Goal: Information Seeking & Learning: Compare options

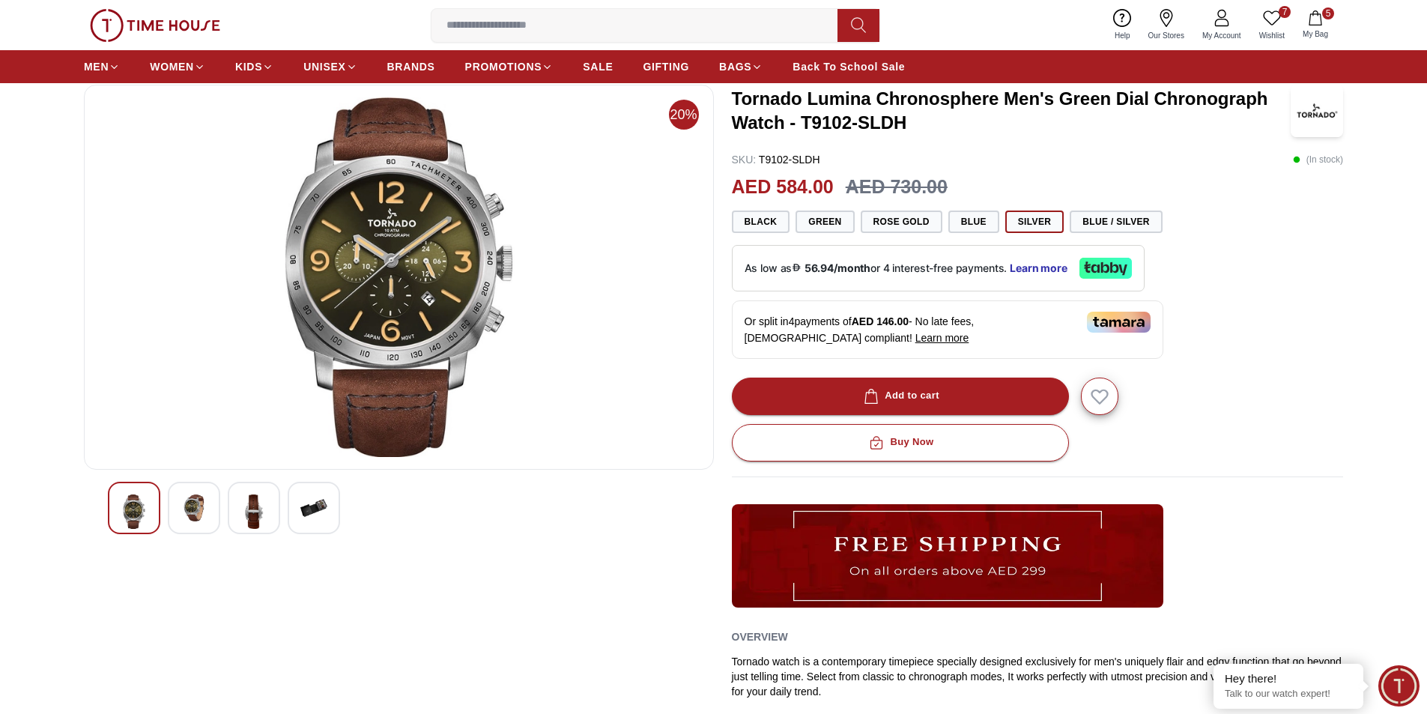
scroll to position [75, 0]
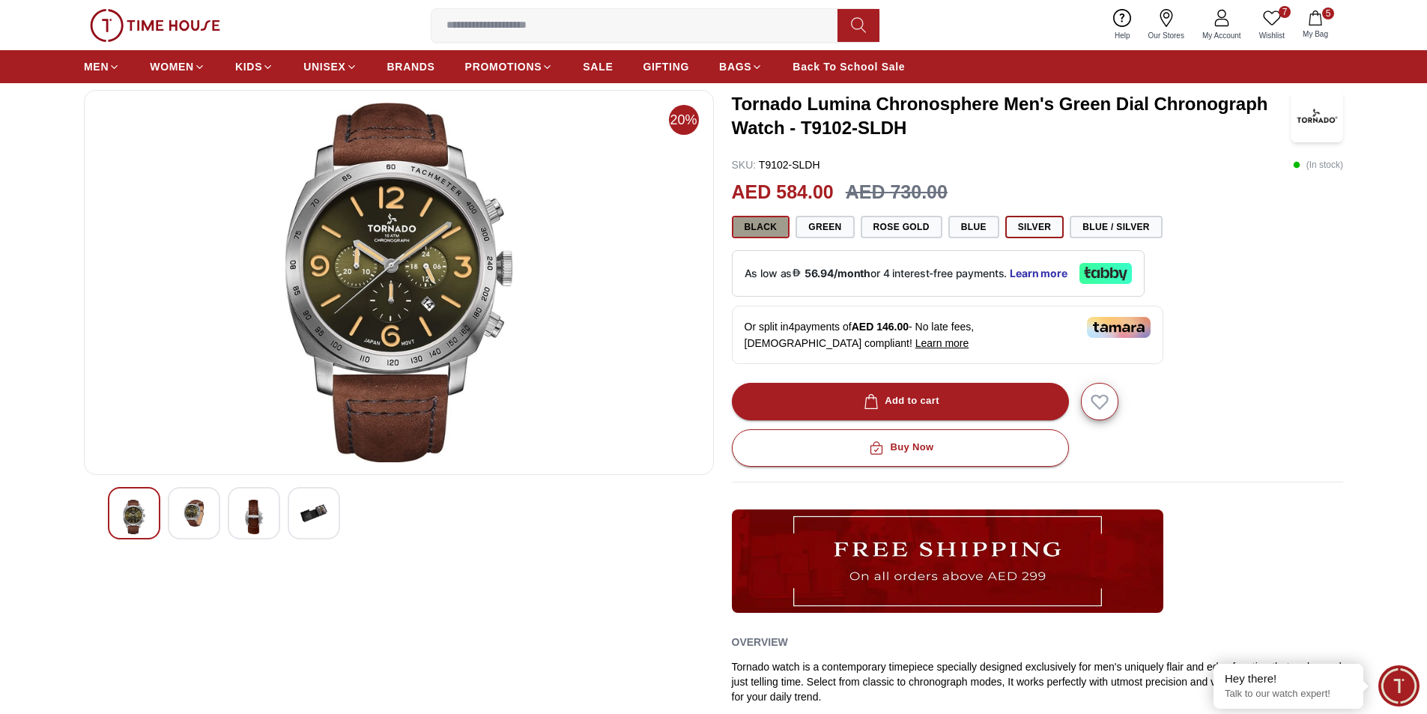
click at [765, 225] on button "Black" at bounding box center [761, 227] width 58 height 22
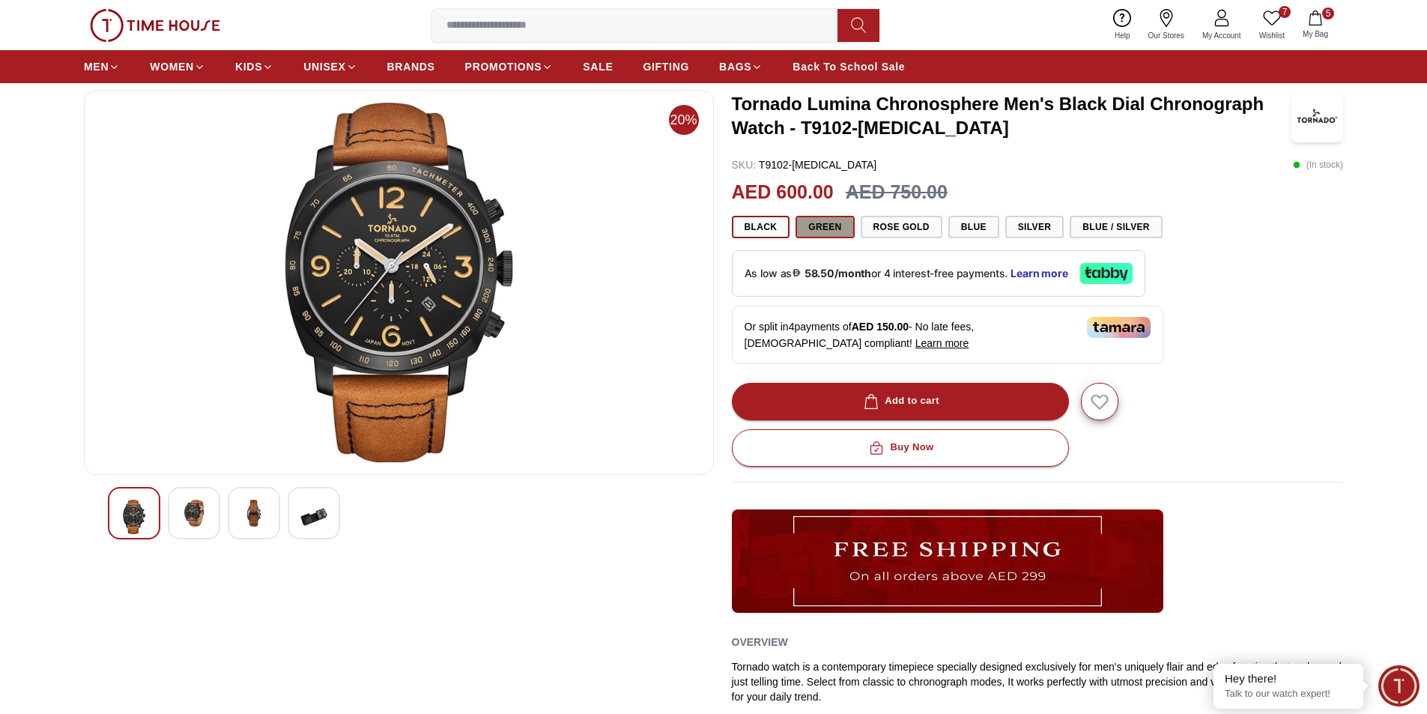
click at [833, 225] on button "Green" at bounding box center [824, 227] width 58 height 22
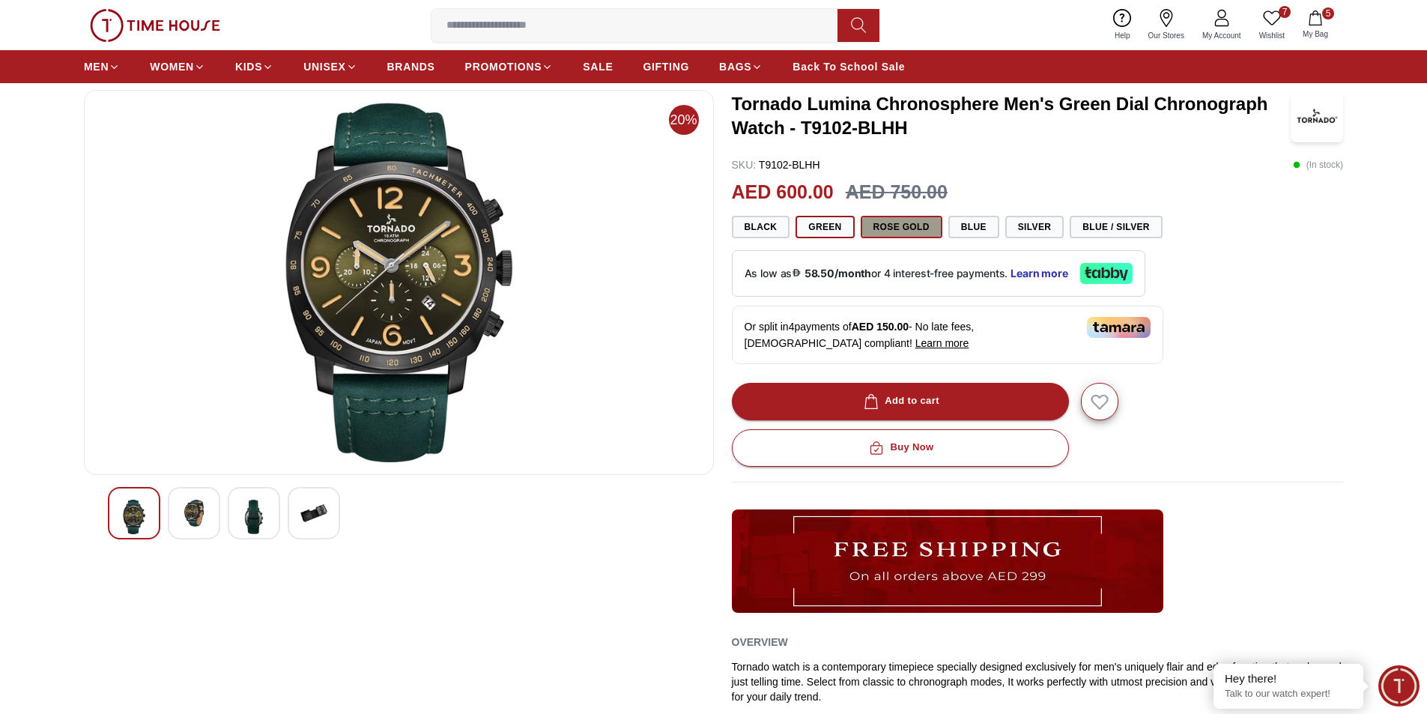
click at [898, 222] on button "Rose Gold" at bounding box center [901, 227] width 82 height 22
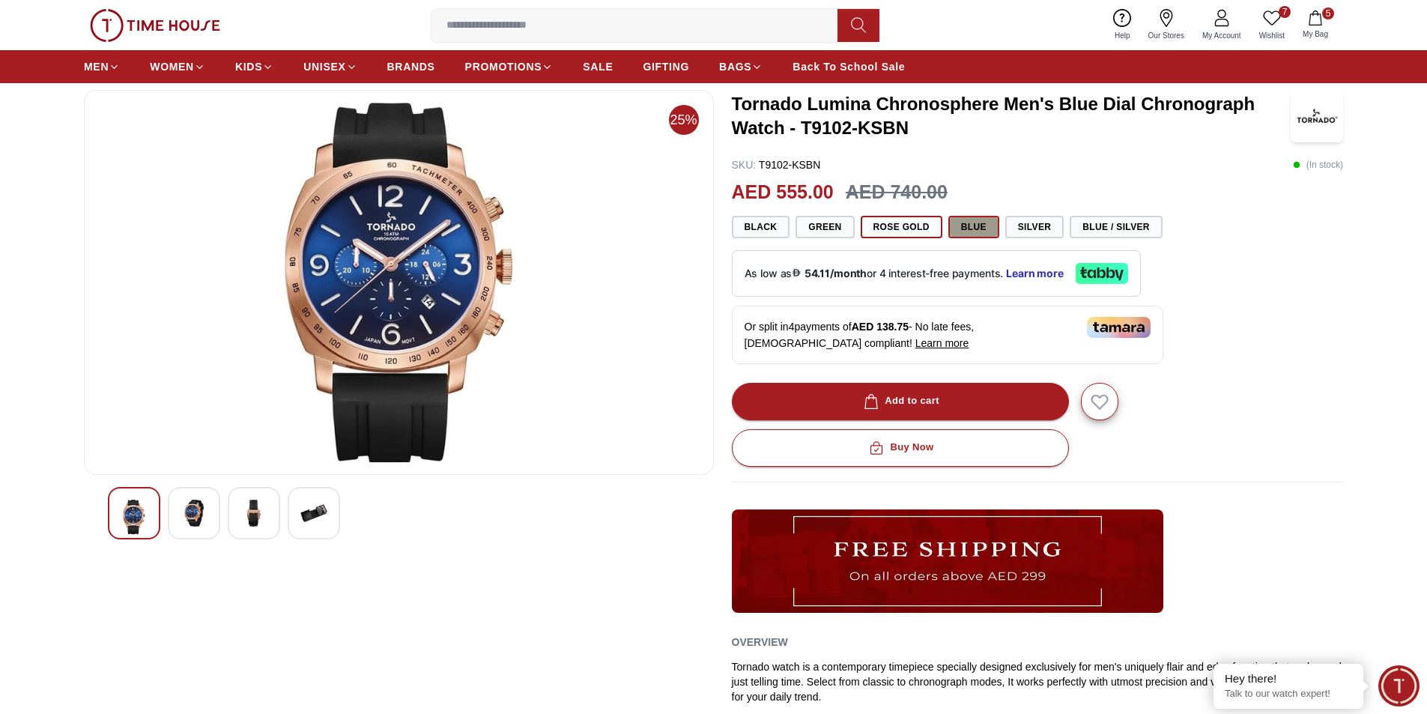
click at [978, 226] on button "Blue" at bounding box center [973, 227] width 51 height 22
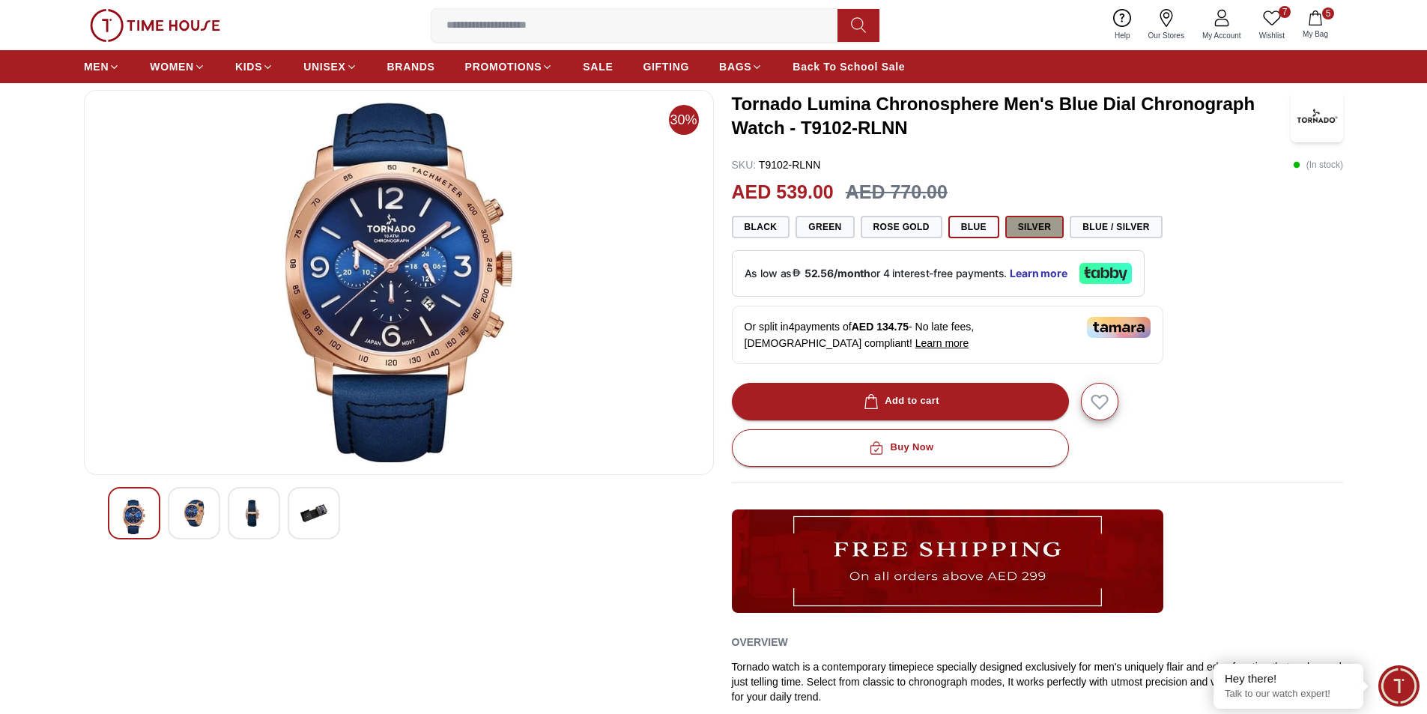
click at [1034, 225] on button "Silver" at bounding box center [1034, 227] width 59 height 22
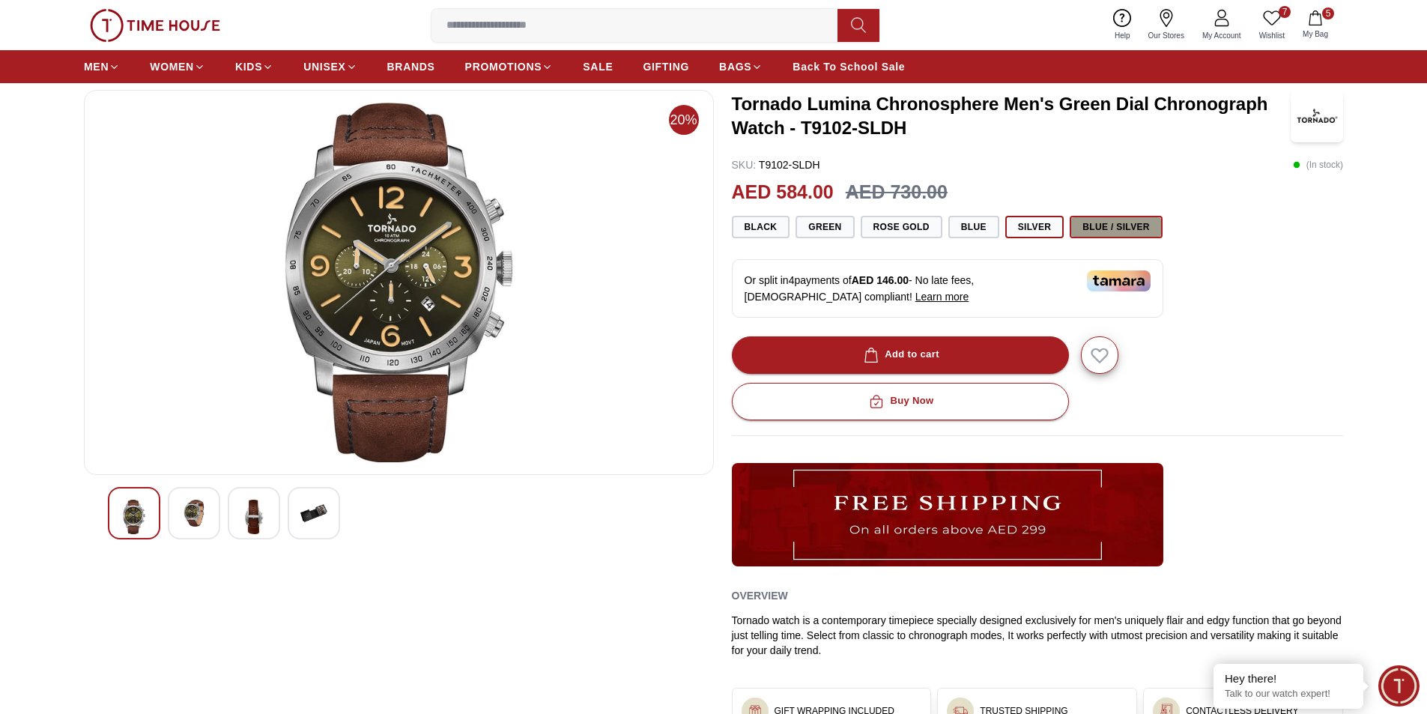
click at [1111, 223] on button "Blue / Silver" at bounding box center [1115, 227] width 93 height 22
